Goal: Information Seeking & Learning: Learn about a topic

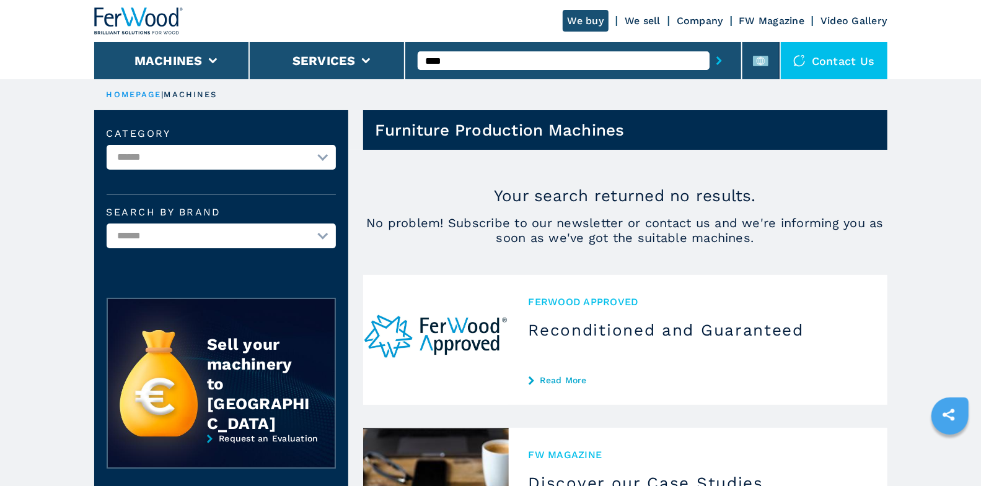
click at [413, 63] on div "****" at bounding box center [573, 60] width 337 height 37
click at [453, 61] on input "****" at bounding box center [564, 60] width 292 height 19
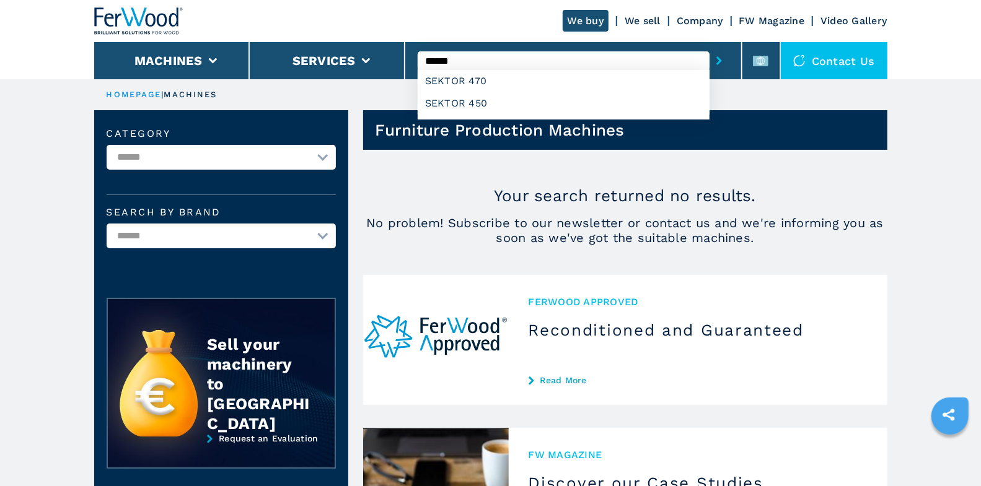
click at [709, 46] on button "submit-button" at bounding box center [718, 60] width 19 height 28
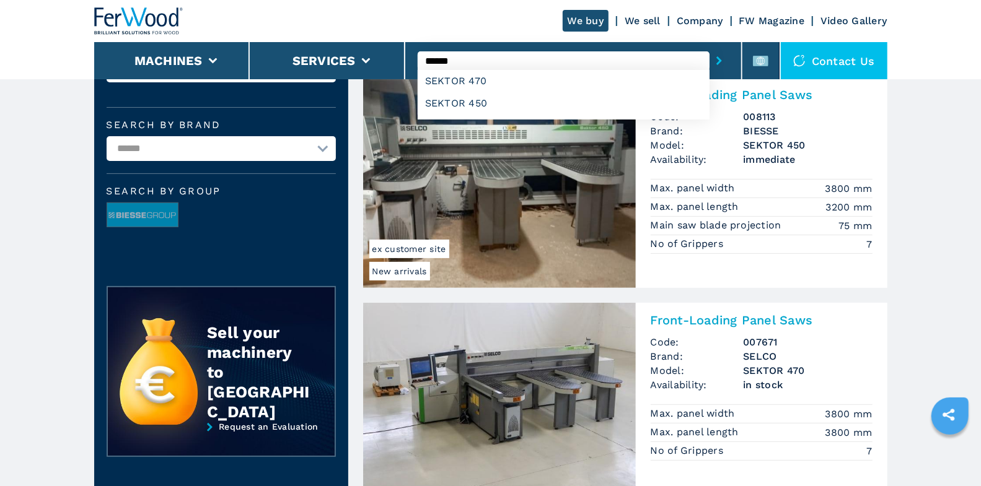
scroll to position [128, 0]
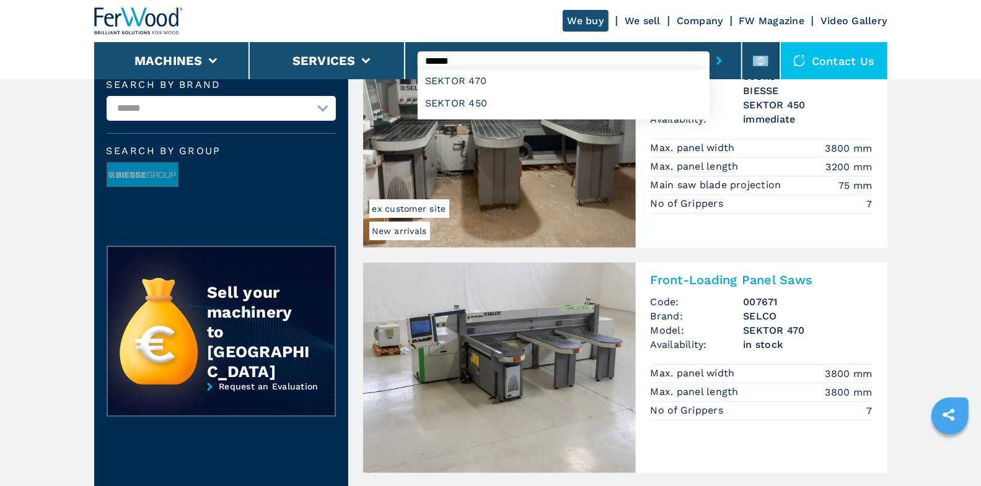
click at [457, 56] on input "******" at bounding box center [564, 60] width 292 height 19
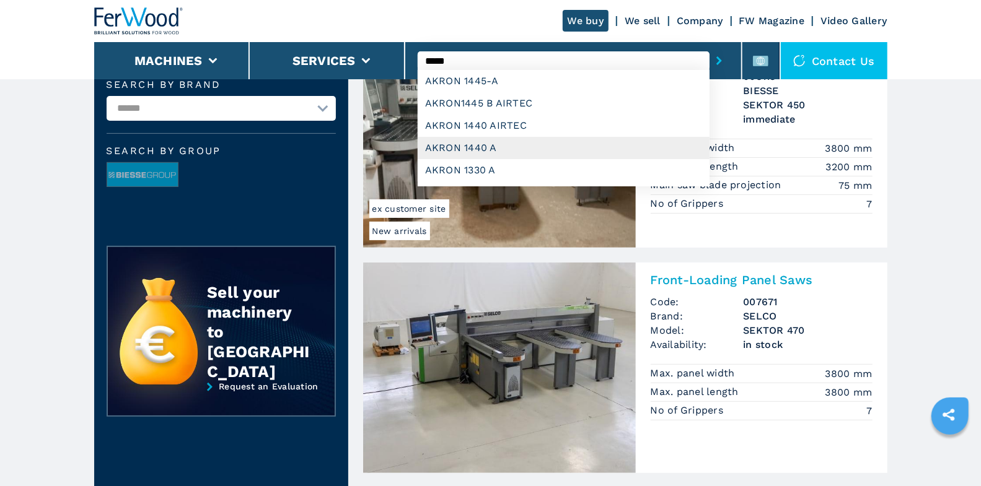
click at [499, 142] on div "AKRON 1440 A" at bounding box center [564, 148] width 292 height 22
type input "**********"
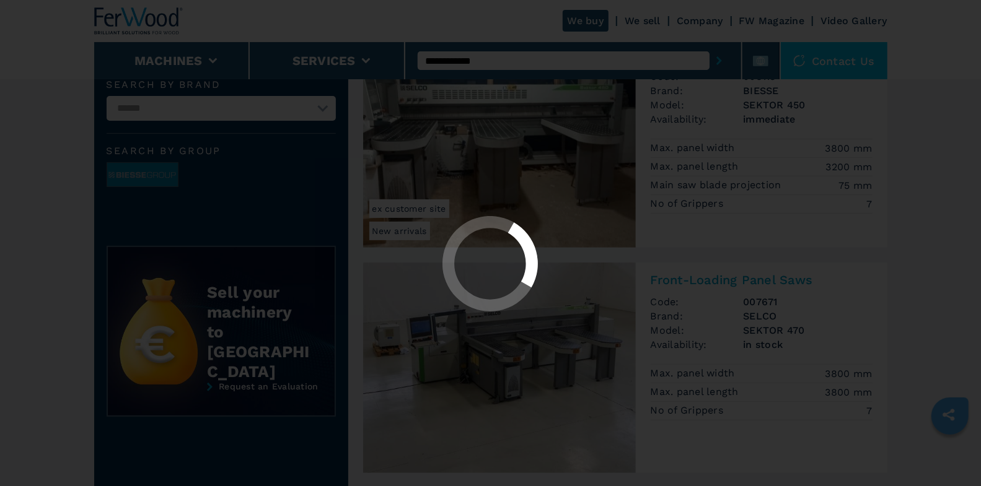
scroll to position [0, 0]
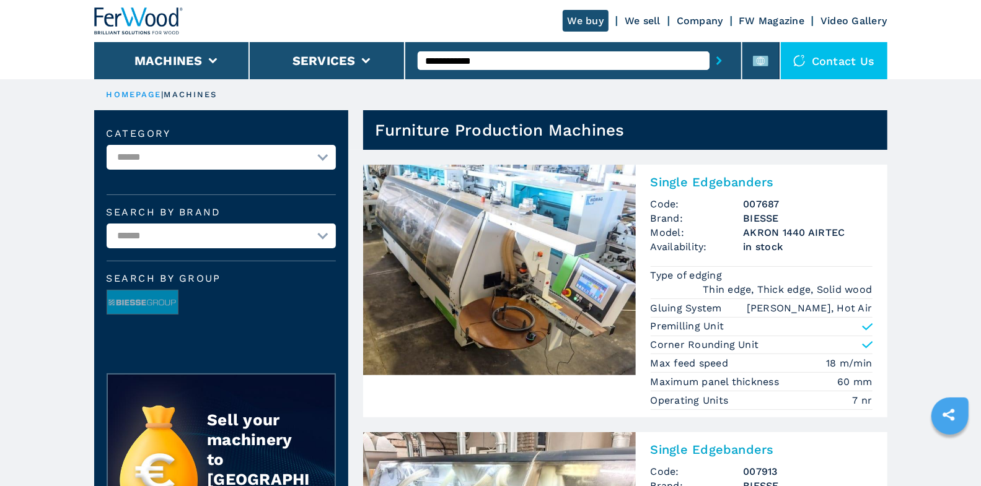
click at [683, 169] on div "Single Edgebanders Code: 007687 Brand: BIESSE Model: AKRON 1440 AIRTEC Availabi…" at bounding box center [762, 291] width 252 height 253
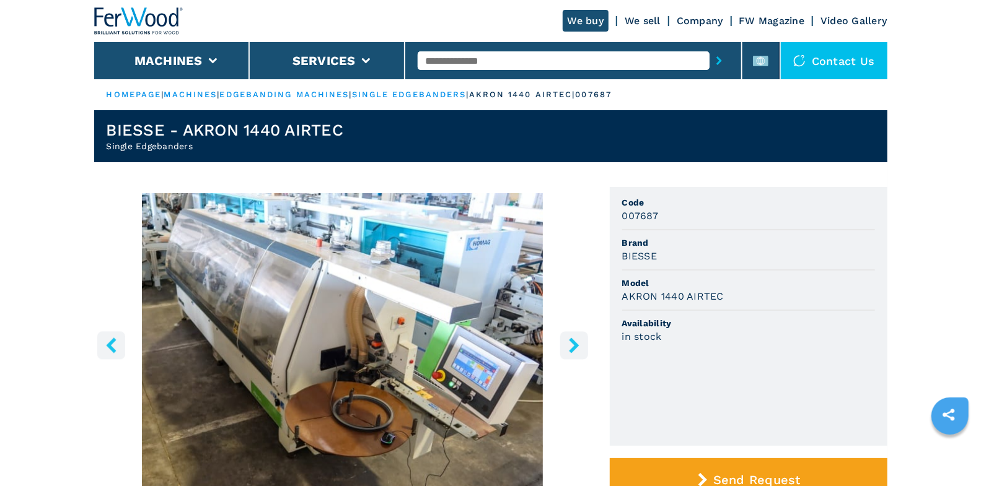
click at [567, 347] on icon "right-button" at bounding box center [573, 345] width 15 height 15
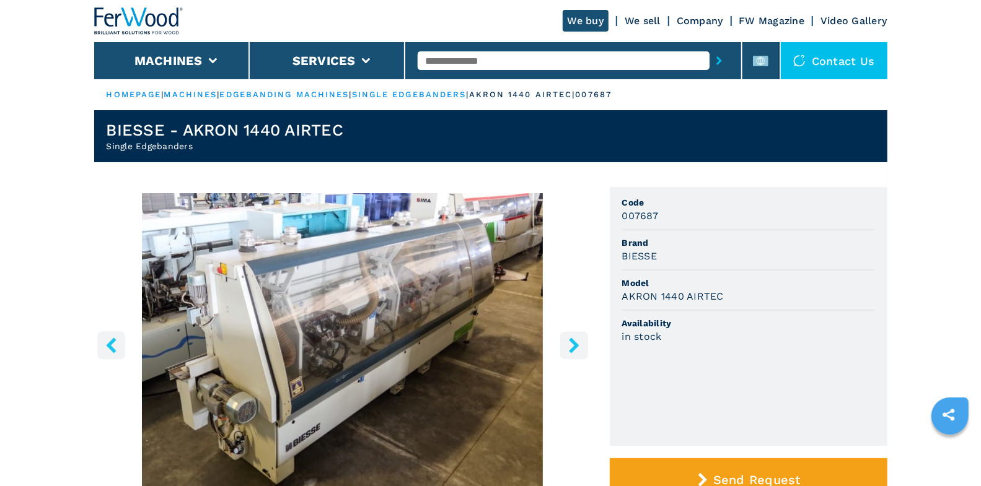
click at [569, 346] on icon "right-button" at bounding box center [573, 345] width 15 height 15
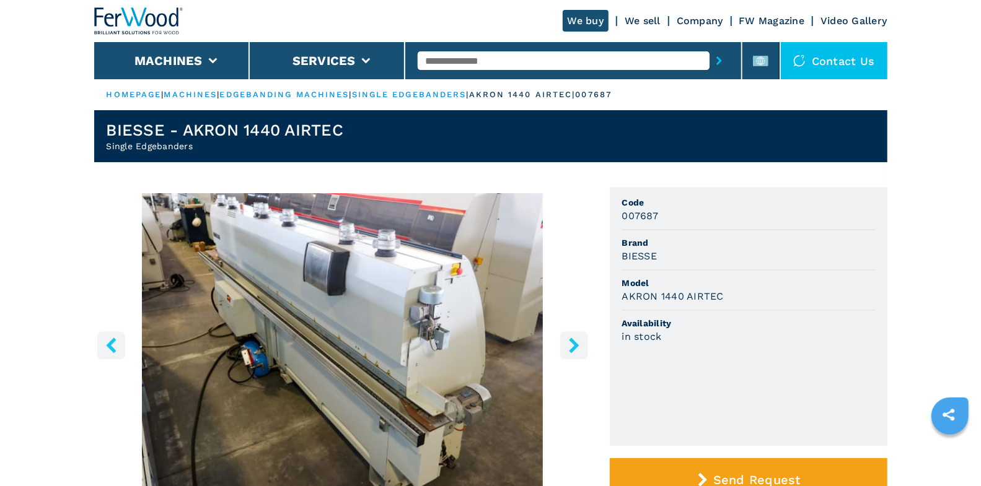
click at [569, 346] on icon "right-button" at bounding box center [573, 345] width 15 height 15
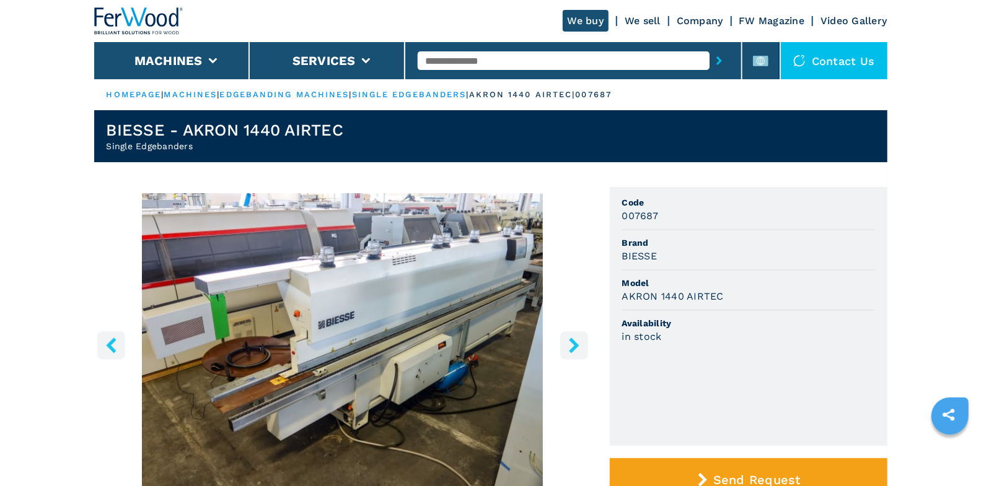
click at [569, 346] on icon "right-button" at bounding box center [573, 345] width 15 height 15
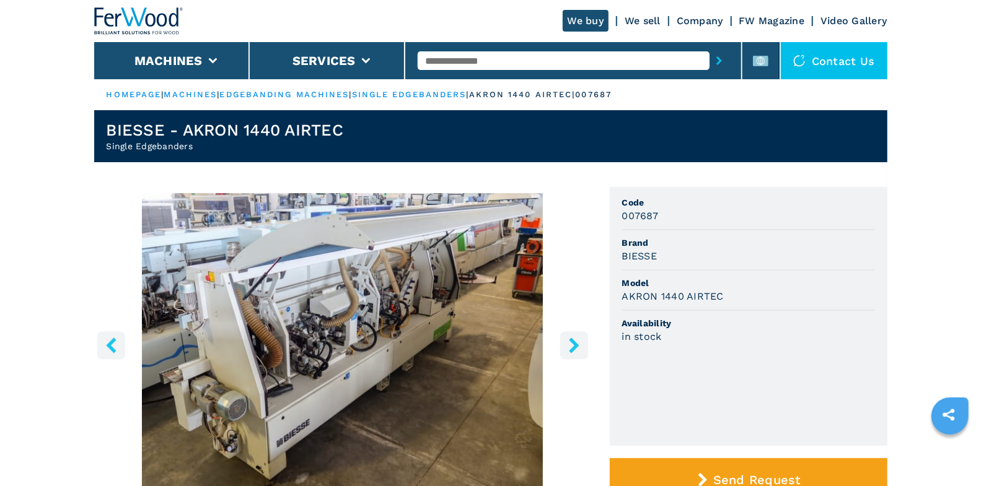
click at [569, 346] on icon "right-button" at bounding box center [573, 345] width 15 height 15
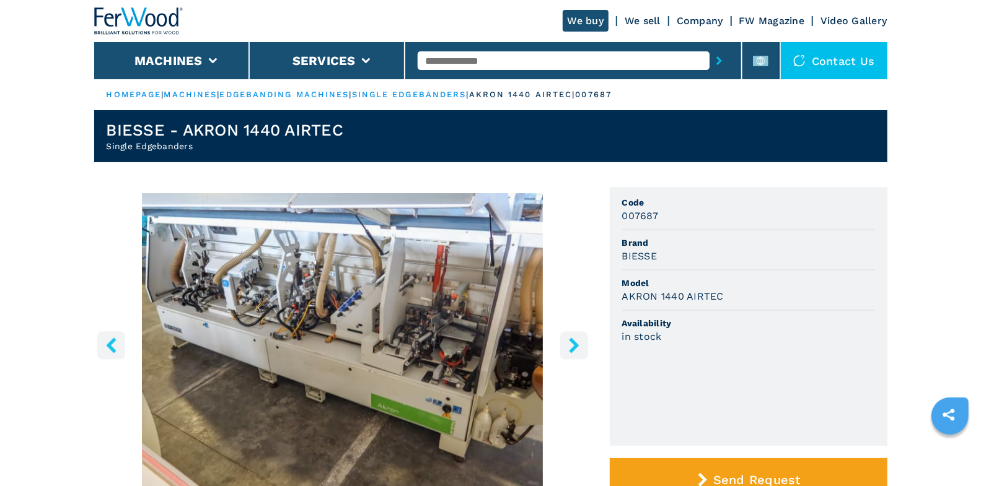
click at [569, 346] on icon "right-button" at bounding box center [573, 345] width 15 height 15
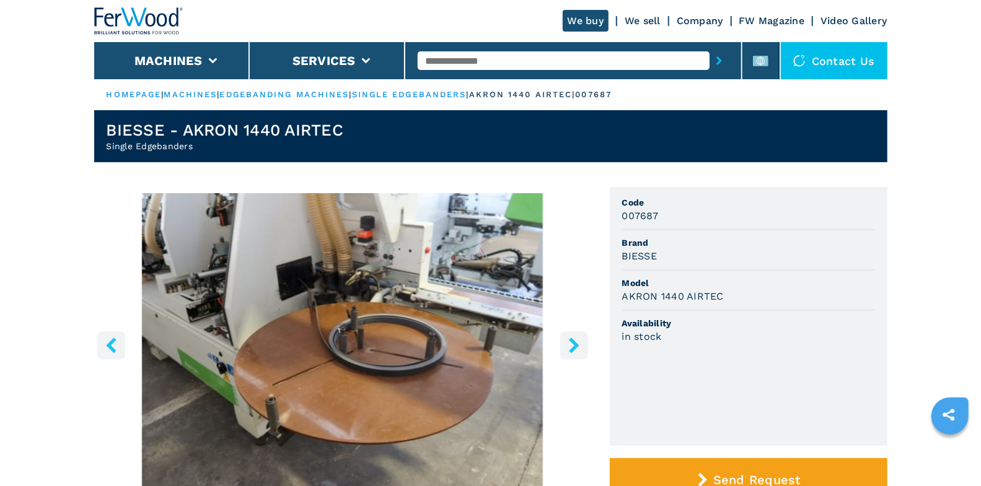
click at [569, 346] on icon "right-button" at bounding box center [573, 345] width 15 height 15
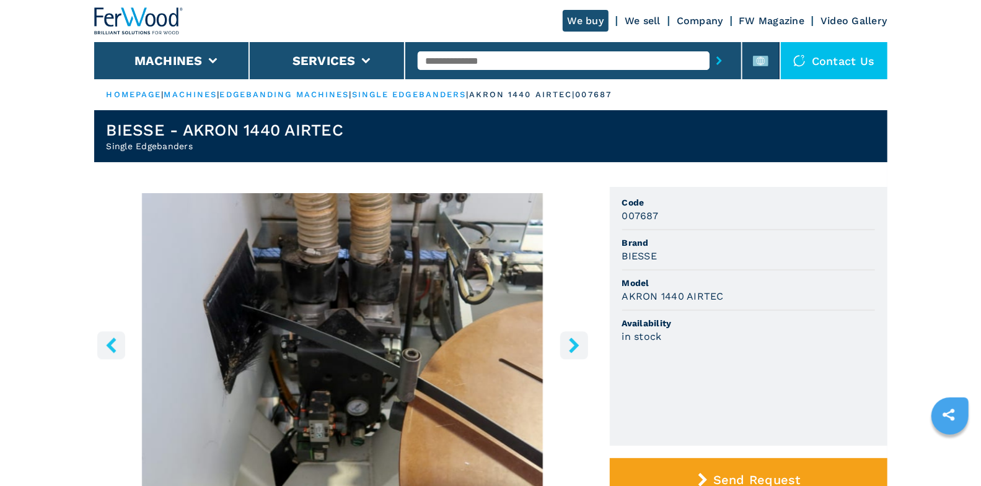
click at [569, 346] on icon "right-button" at bounding box center [573, 345] width 15 height 15
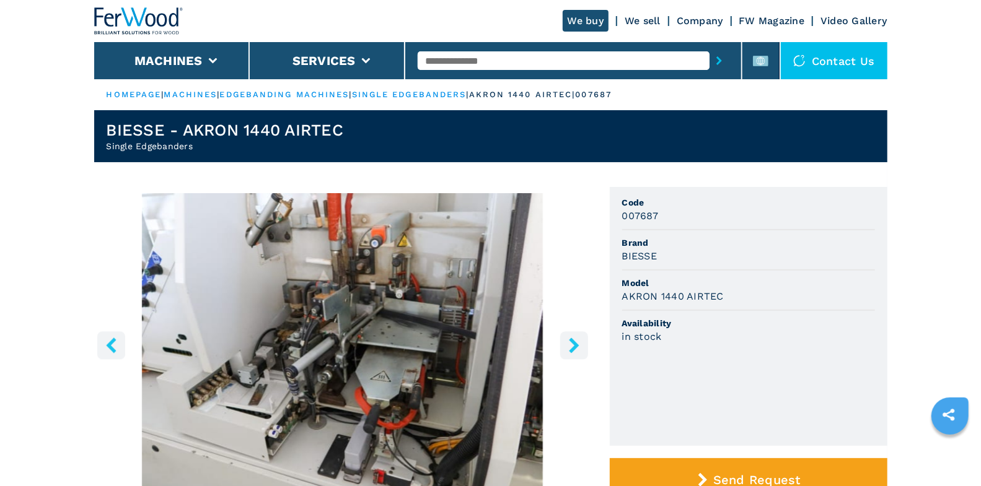
click at [569, 346] on icon "right-button" at bounding box center [573, 345] width 15 height 15
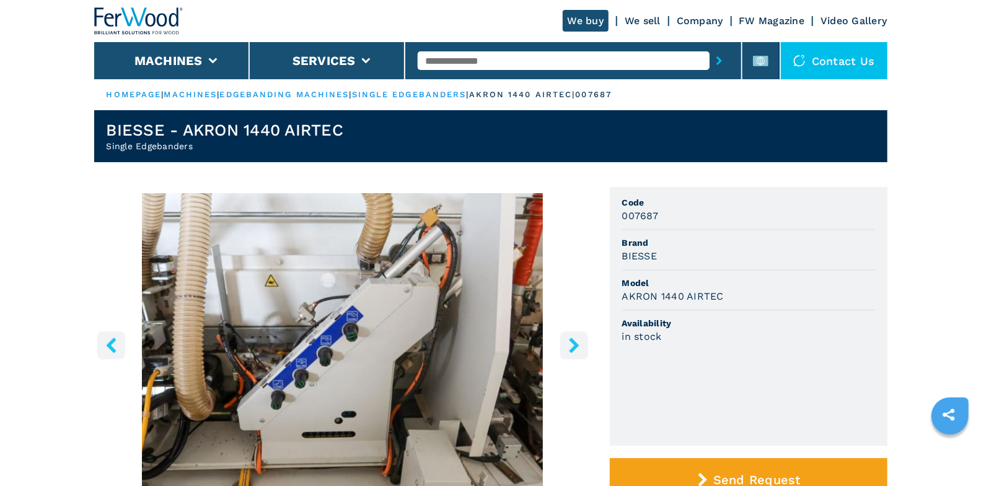
click at [569, 346] on icon "right-button" at bounding box center [573, 345] width 15 height 15
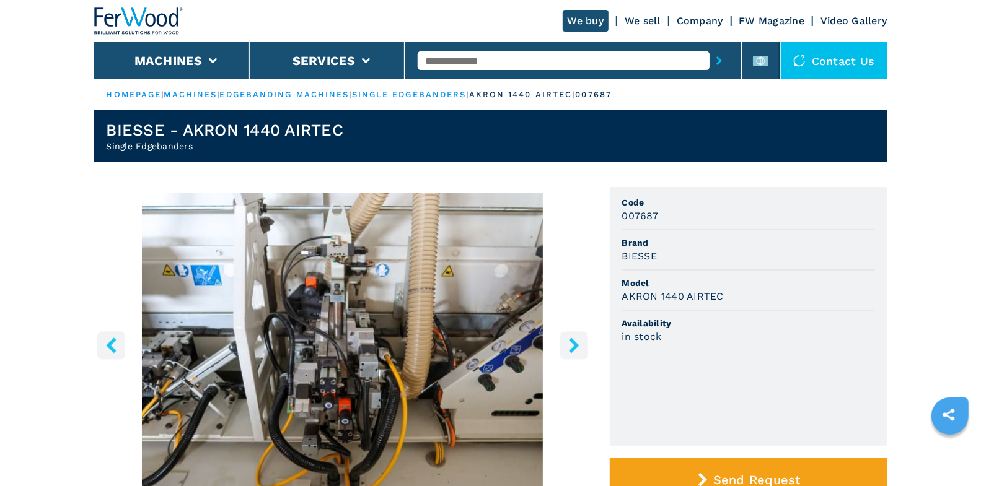
click at [569, 346] on icon "right-button" at bounding box center [573, 345] width 15 height 15
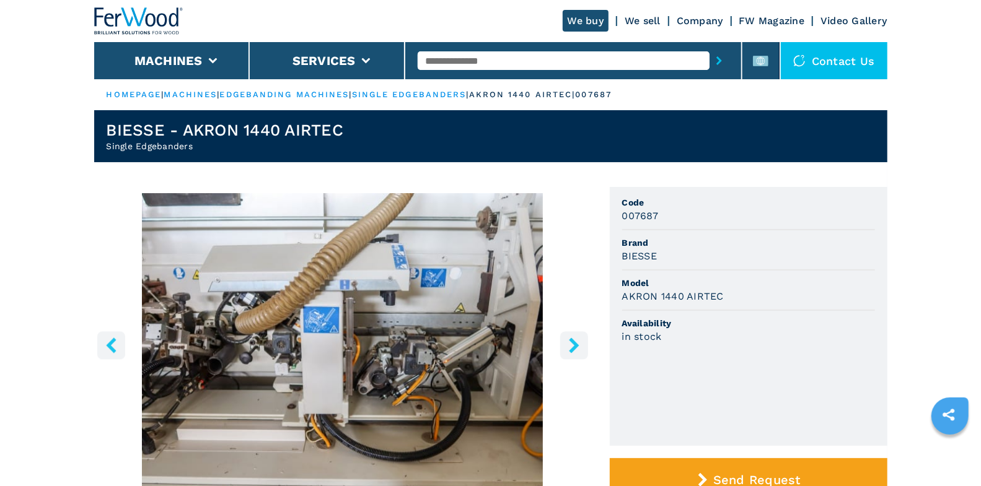
click at [569, 346] on icon "right-button" at bounding box center [573, 345] width 15 height 15
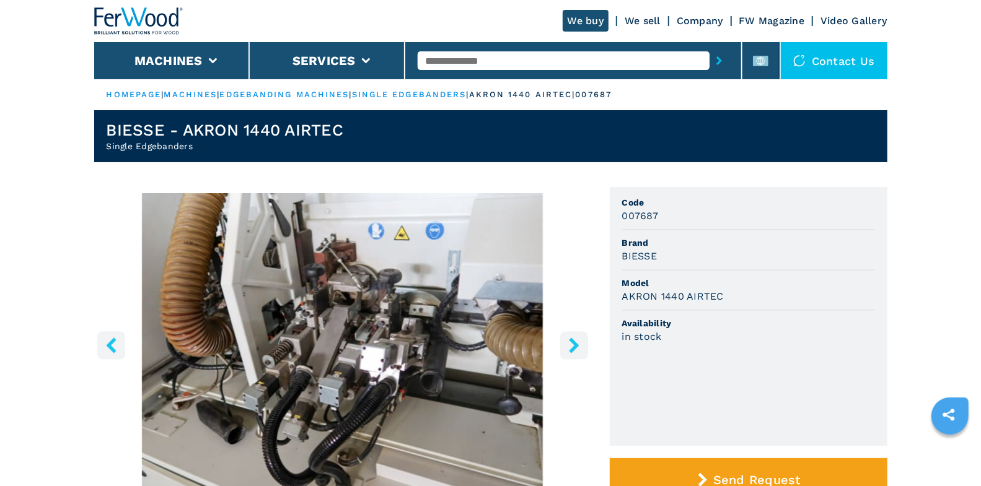
click at [465, 60] on input "text" at bounding box center [564, 60] width 292 height 19
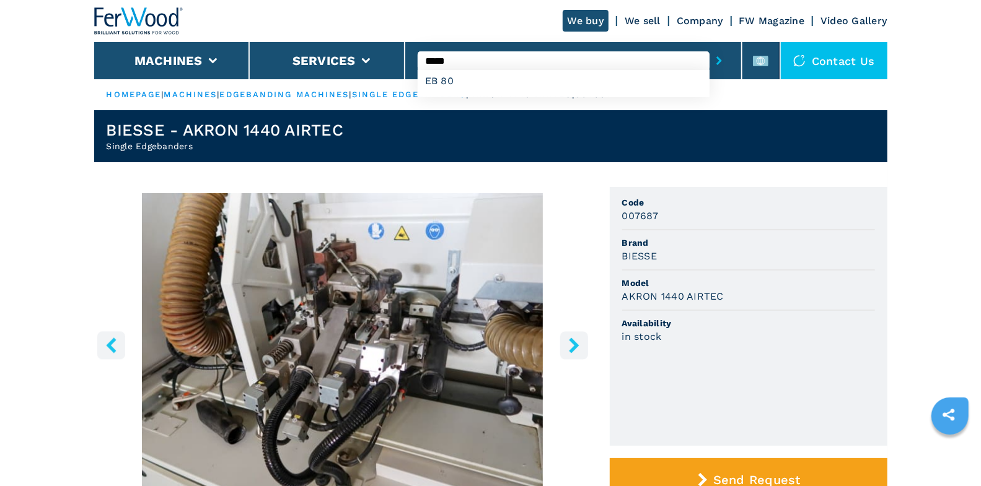
type input "*****"
click at [709, 46] on button "submit-button" at bounding box center [718, 60] width 19 height 28
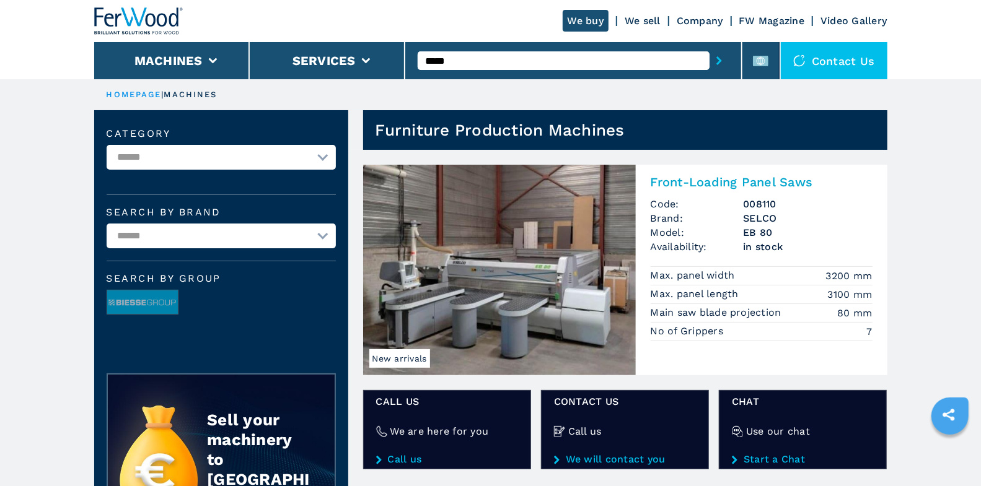
click at [585, 252] on img at bounding box center [499, 270] width 273 height 211
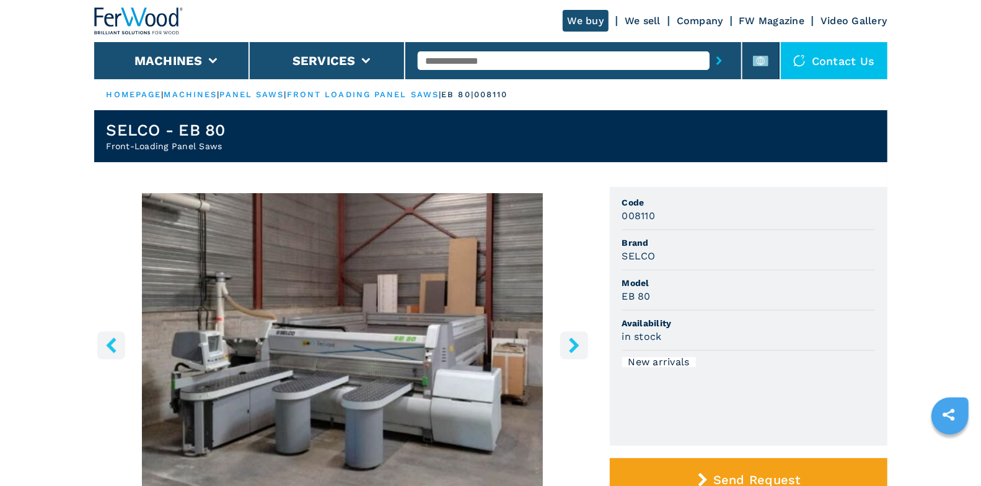
click at [578, 343] on icon "right-button" at bounding box center [573, 345] width 15 height 15
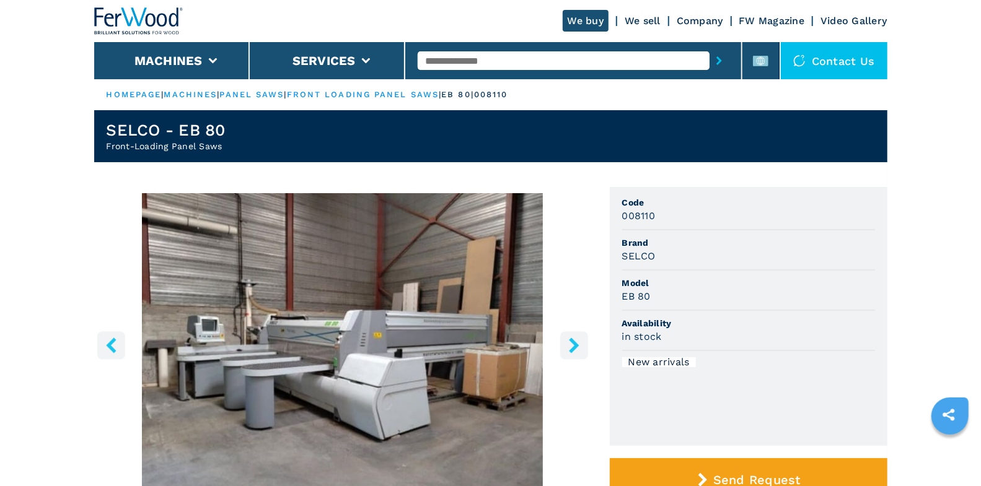
click at [578, 344] on icon "right-button" at bounding box center [573, 345] width 15 height 15
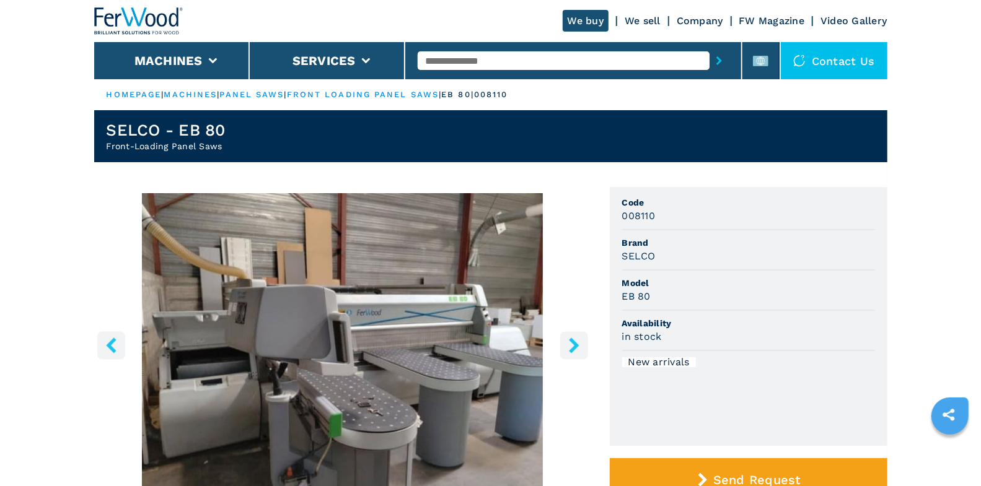
click at [578, 344] on icon "right-button" at bounding box center [573, 345] width 15 height 15
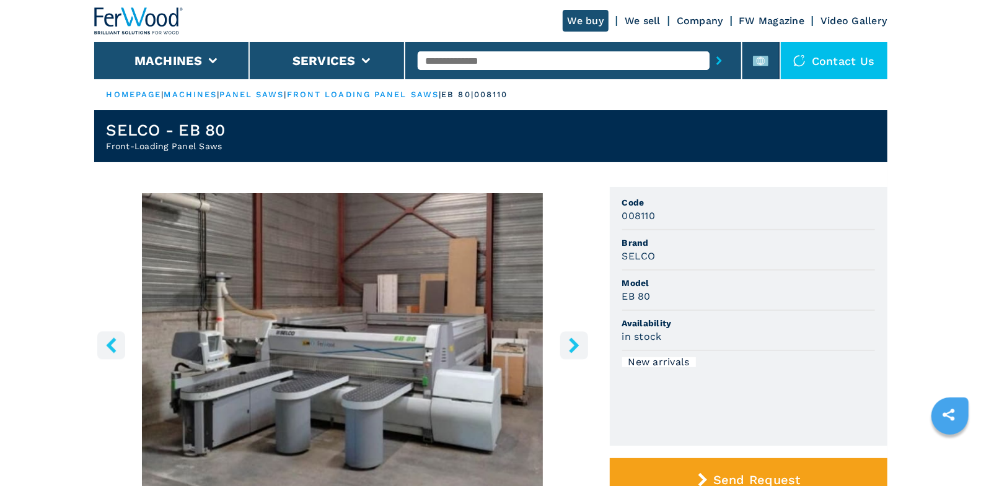
click at [578, 344] on icon "right-button" at bounding box center [573, 345] width 15 height 15
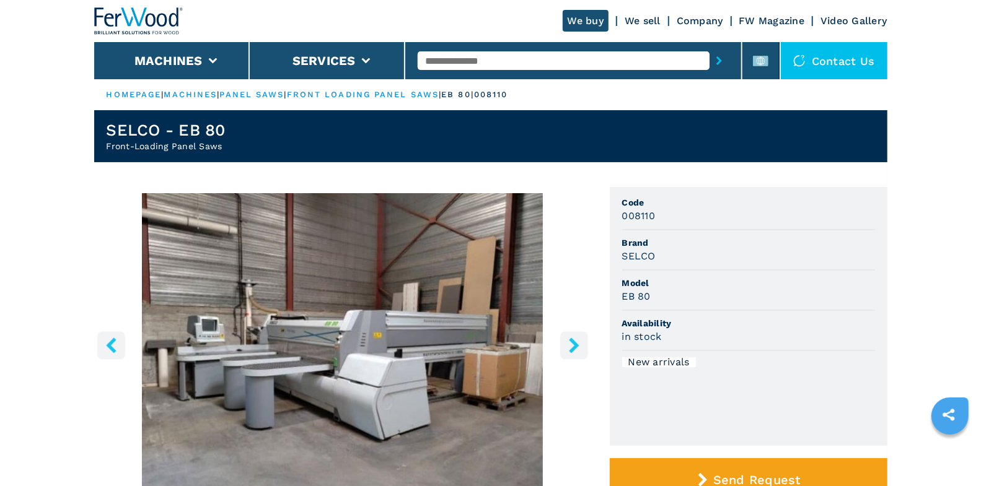
click at [578, 344] on icon "right-button" at bounding box center [573, 345] width 15 height 15
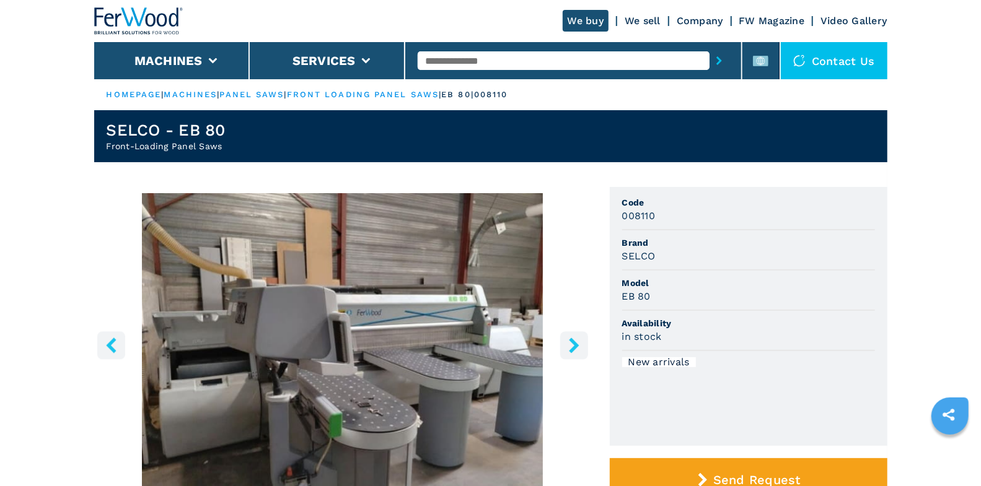
click at [576, 346] on icon "right-button" at bounding box center [574, 345] width 10 height 15
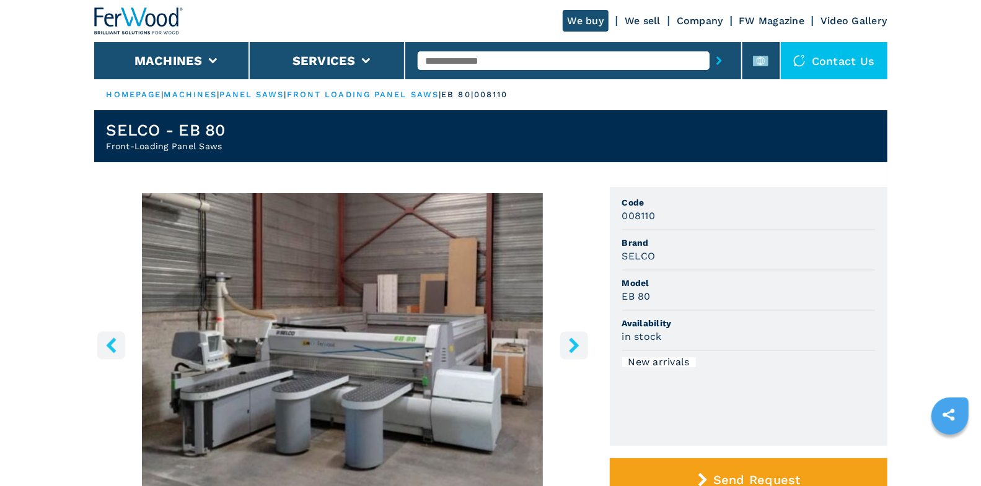
click at [576, 346] on icon "right-button" at bounding box center [574, 345] width 10 height 15
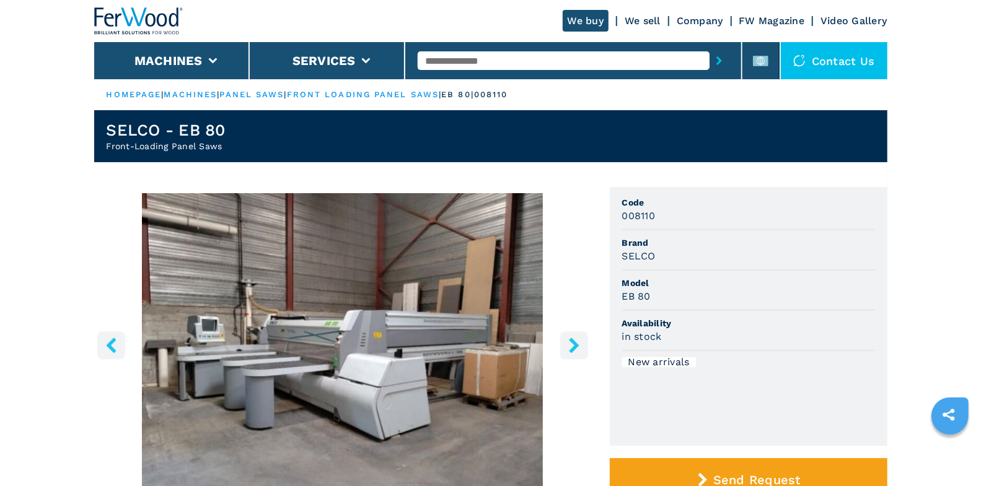
click at [576, 346] on icon "right-button" at bounding box center [574, 345] width 10 height 15
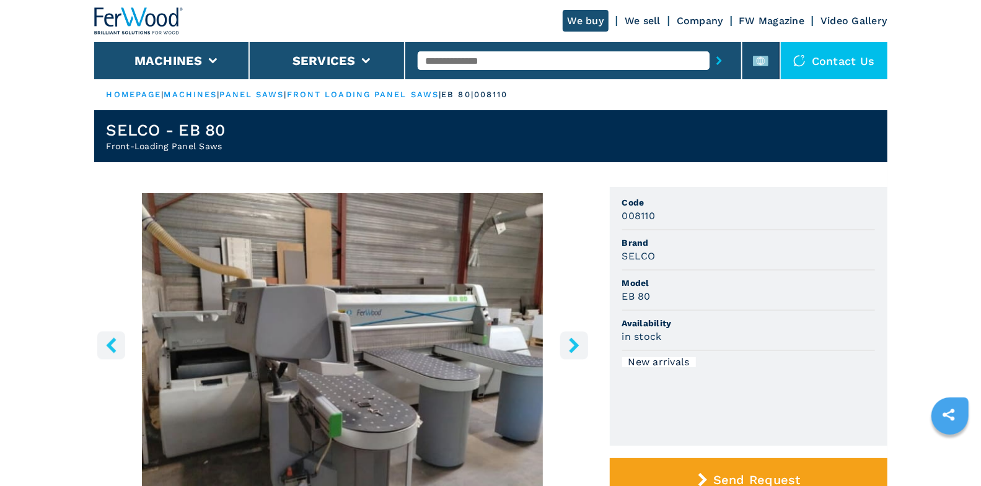
click at [572, 346] on icon "right-button" at bounding box center [573, 345] width 15 height 15
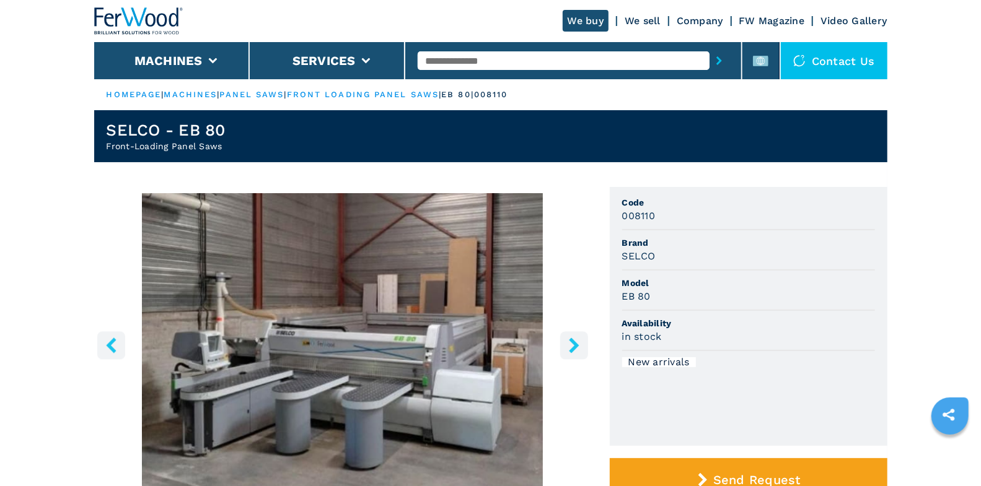
click at [572, 346] on icon "right-button" at bounding box center [573, 345] width 15 height 15
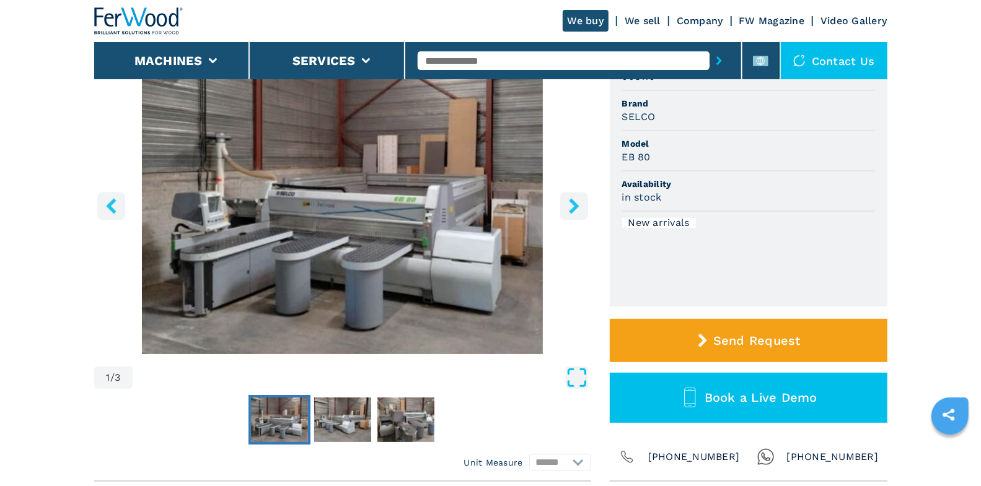
scroll to position [82, 0]
